Goal: Participate in discussion

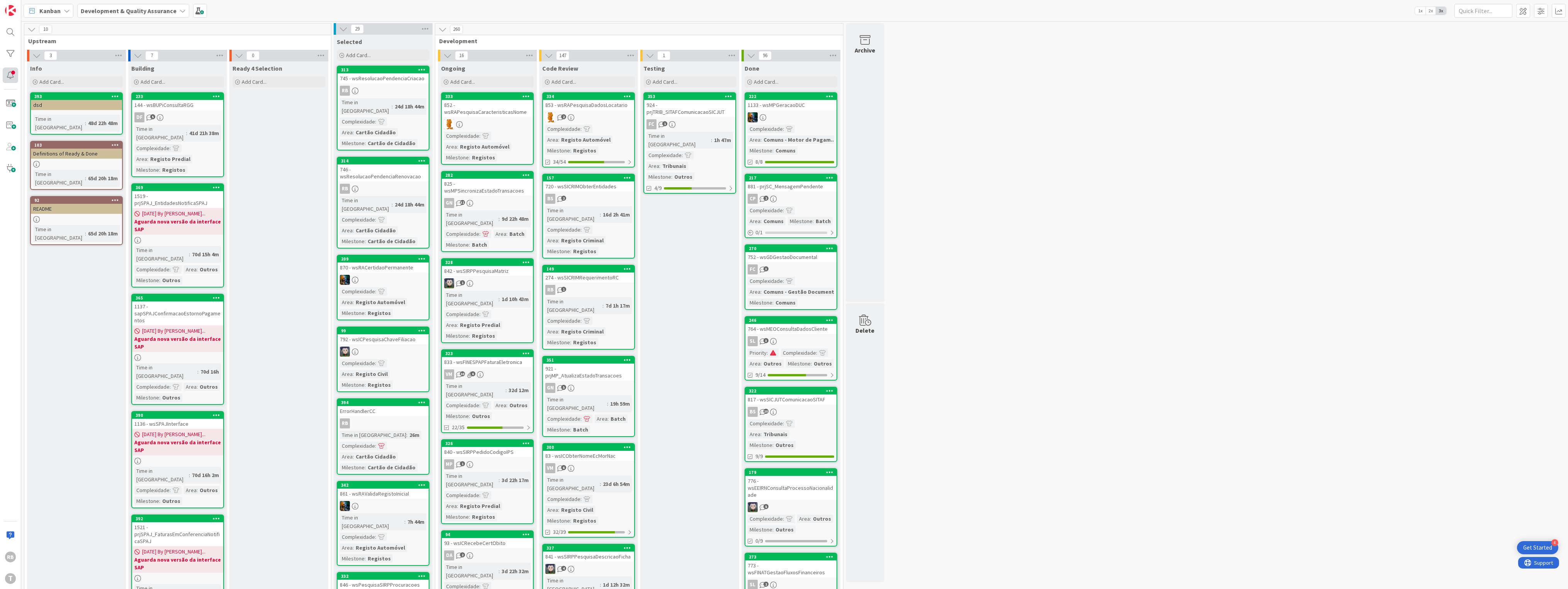
scroll to position [206, 0]
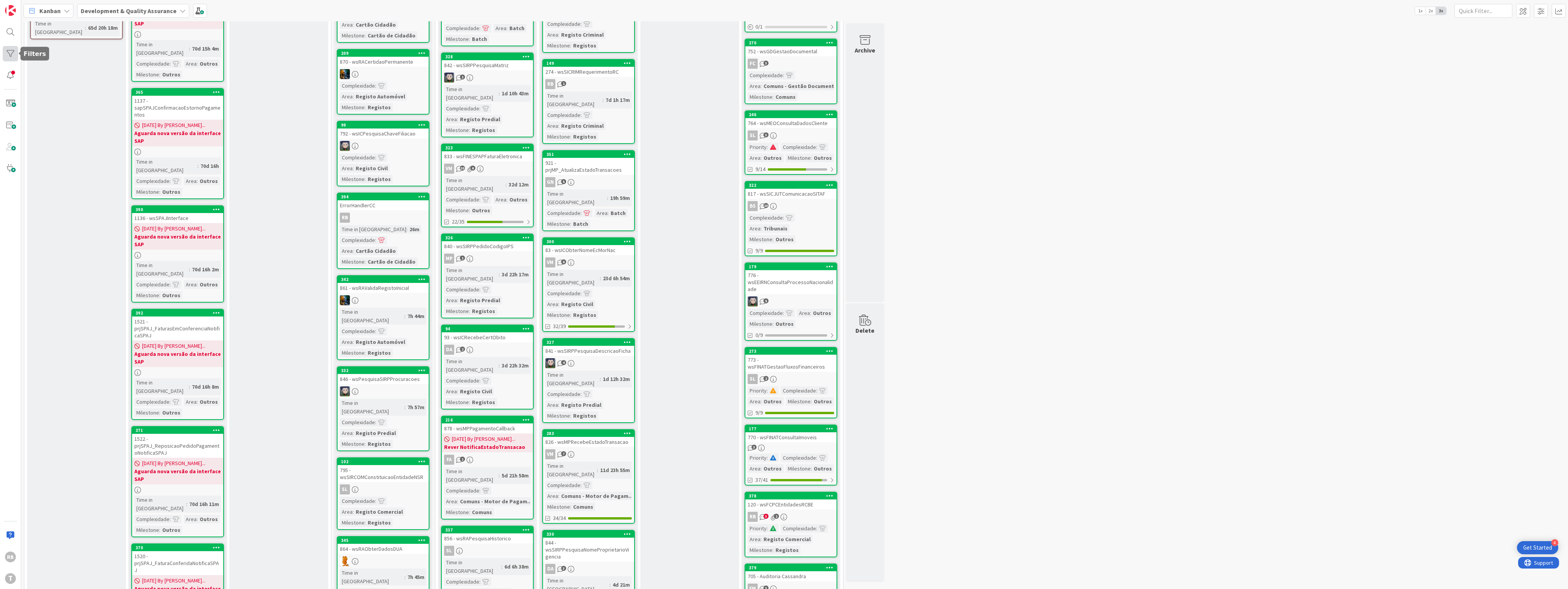
click at [11, 54] on div at bounding box center [10, 54] width 15 height 15
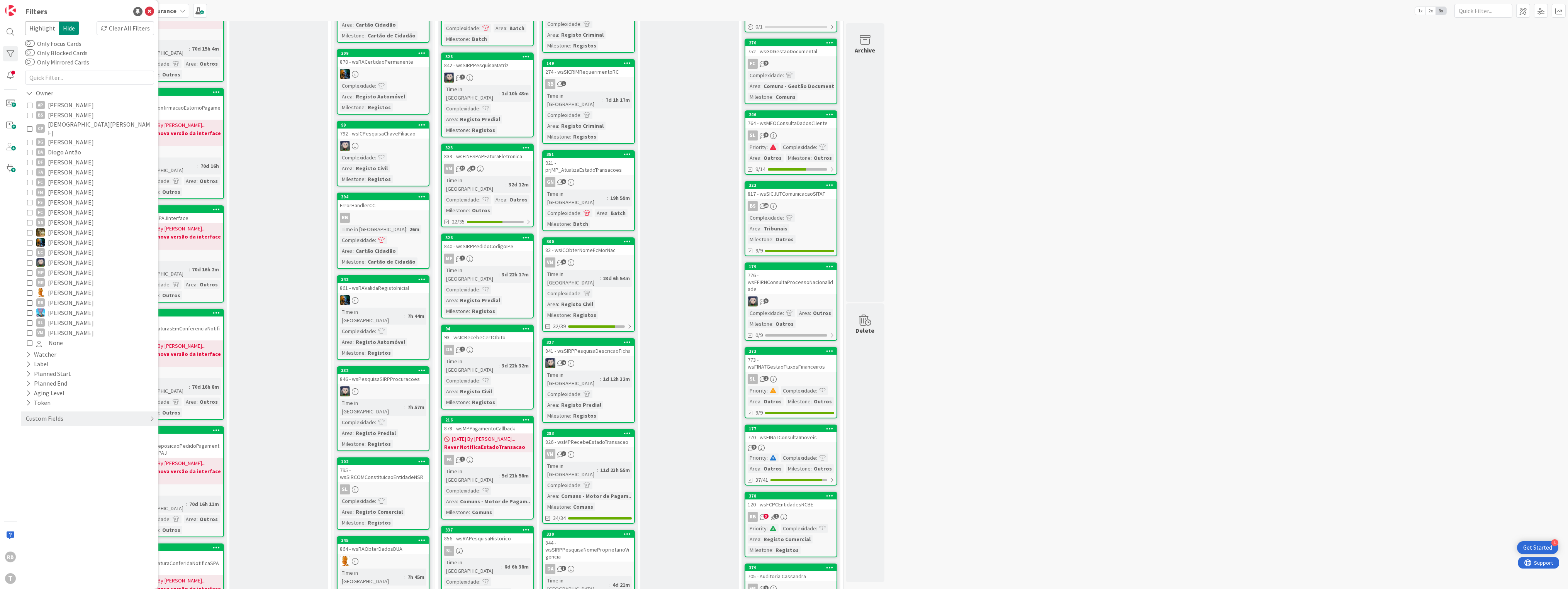
click at [29, 300] on icon at bounding box center [29, 302] width 5 height 5
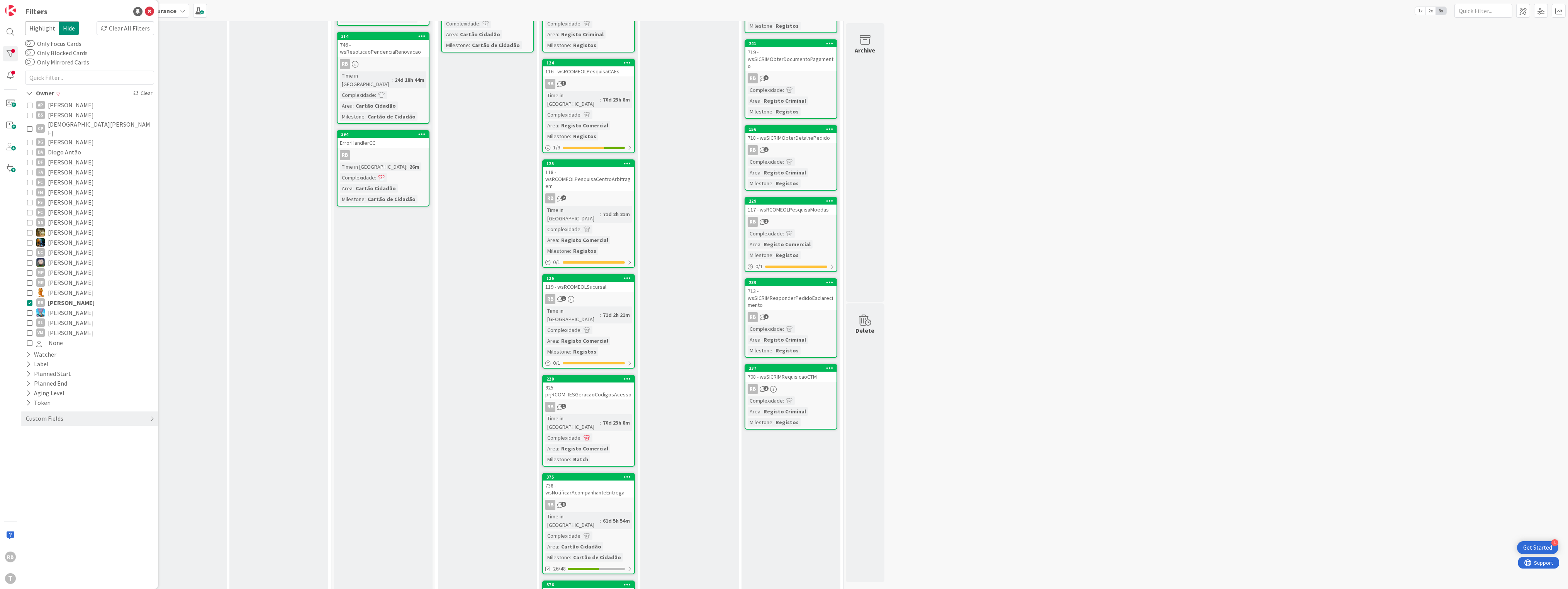
scroll to position [0, 0]
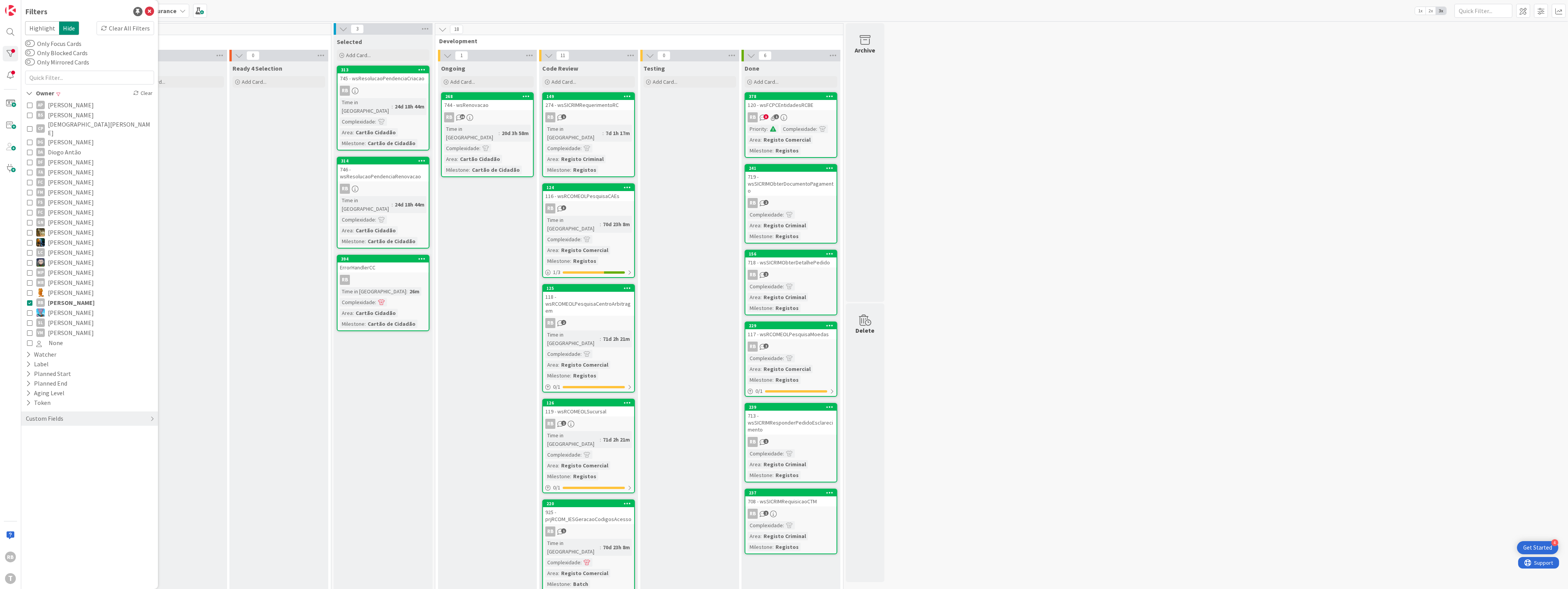
click at [387, 97] on link "313 745 - wsResolucaoPendenciaCriacao RB Time in [GEOGRAPHIC_DATA] : 24d 18h 44…" at bounding box center [383, 108] width 93 height 85
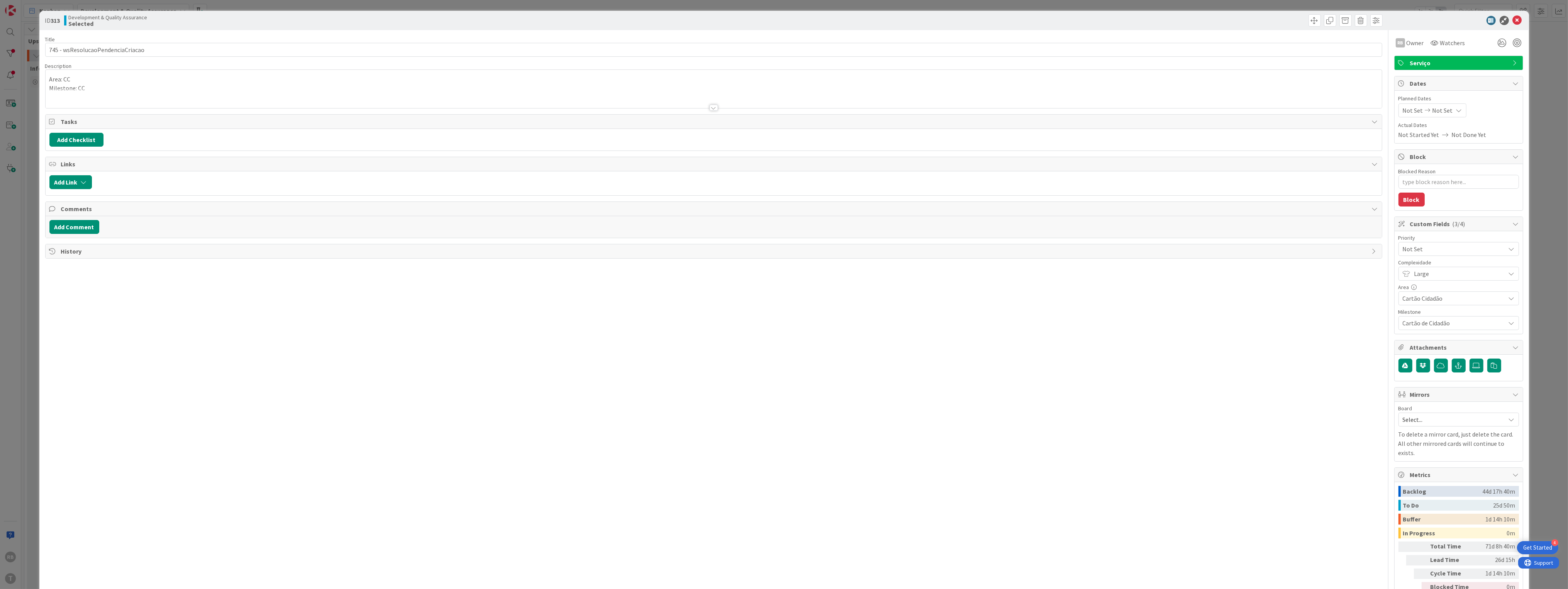
type textarea "x"
click at [1513, 16] on icon at bounding box center [1517, 20] width 9 height 9
